Goal: Find contact information: Obtain details needed to contact an individual or organization

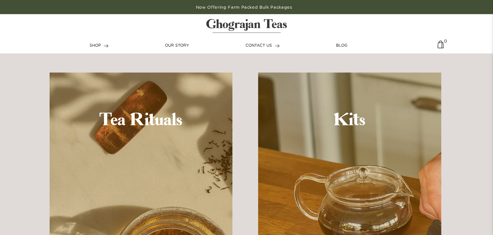
scroll to position [612, 0]
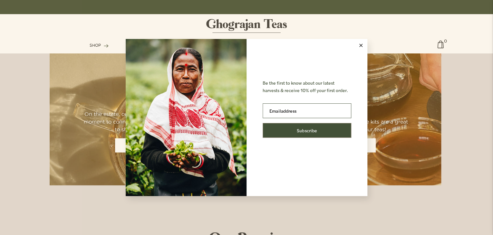
click at [359, 44] on line at bounding box center [360, 45] width 3 height 3
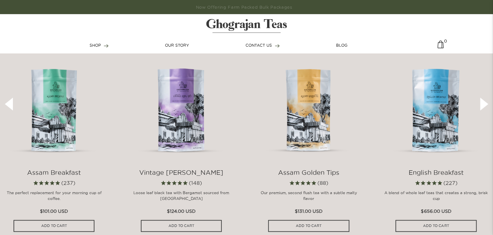
scroll to position [0, 0]
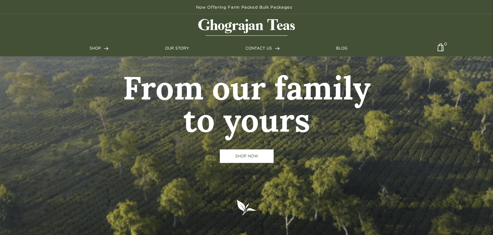
click at [180, 44] on ul "SHOP Teas Shop All Assam Breakfast Assam Golden Tips English Breakfast Royal Ma…" at bounding box center [247, 48] width 314 height 15
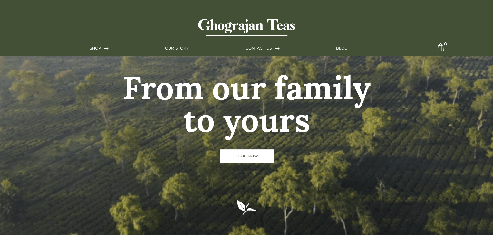
click at [180, 47] on link "OUR STORY" at bounding box center [177, 48] width 24 height 6
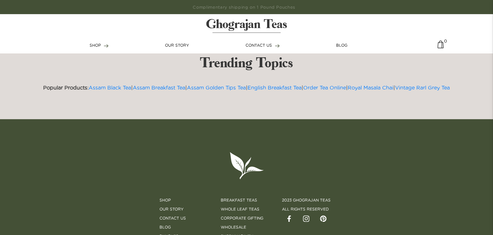
scroll to position [2723, 0]
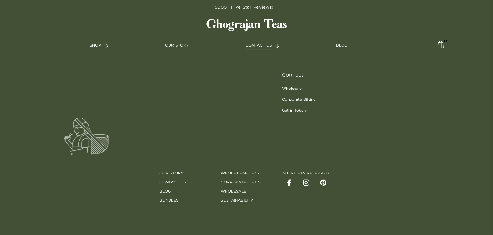
click at [259, 44] on span "CONTACT US" at bounding box center [258, 45] width 26 height 4
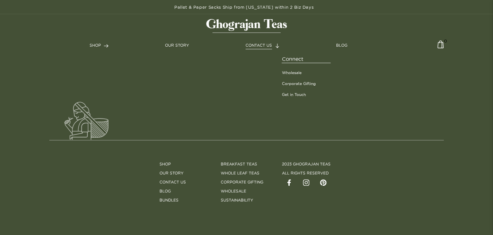
click at [260, 44] on span "CONTACT US" at bounding box center [258, 45] width 26 height 4
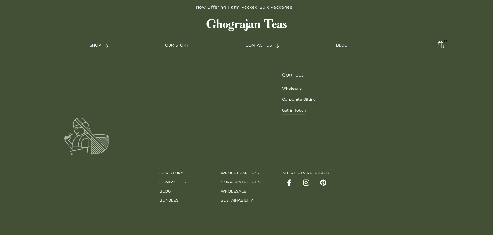
click at [299, 112] on link "Get in Touch" at bounding box center [293, 111] width 24 height 6
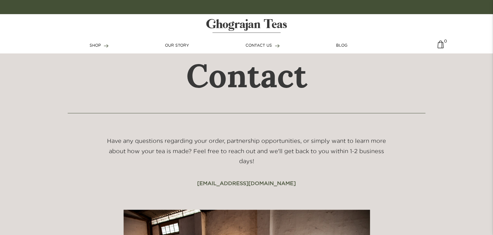
scroll to position [32, 0]
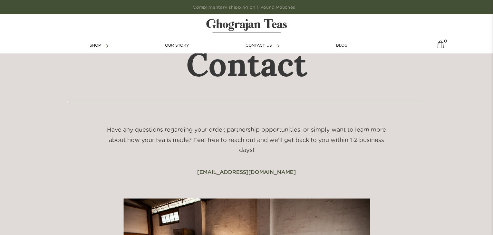
drag, startPoint x: 247, startPoint y: 172, endPoint x: 209, endPoint y: 165, distance: 39.3
click at [205, 158] on h5 "Have any questions regarding your order, partnership opportunities, or simply w…" at bounding box center [246, 146] width 286 height 43
drag, startPoint x: 234, startPoint y: 171, endPoint x: 303, endPoint y: 173, distance: 69.6
click at [275, 173] on div "Have any questions regarding your order, partnership opportunities, or simply w…" at bounding box center [247, 150] width 296 height 51
copy link "[EMAIL_ADDRESS][DOMAIN_NAME]"
